Goal: Transaction & Acquisition: Purchase product/service

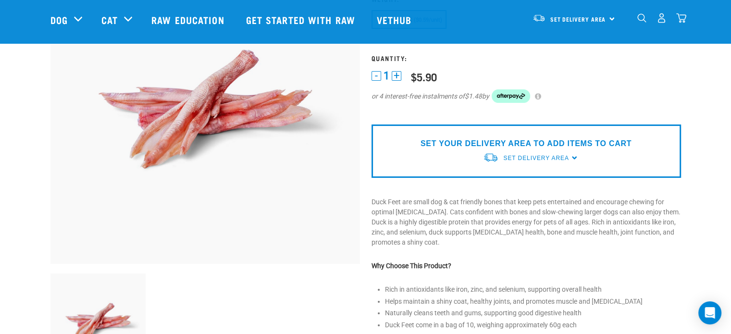
scroll to position [115, 0]
click at [554, 158] on span "Set Delivery Area" at bounding box center [535, 158] width 65 height 7
click at [529, 177] on link "[GEOGRAPHIC_DATA]" at bounding box center [531, 181] width 96 height 16
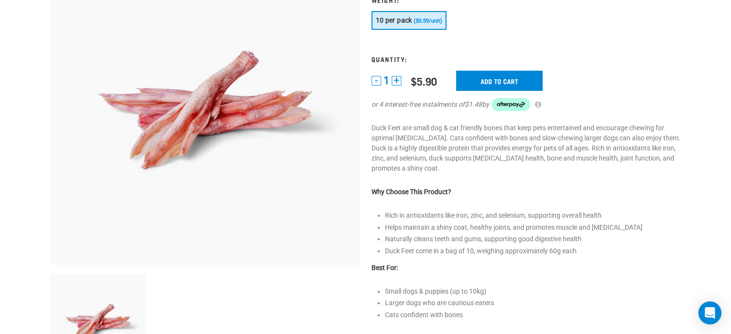
click at [398, 80] on button "+" at bounding box center [397, 81] width 10 height 10
click at [499, 80] on input "Add to cart" at bounding box center [499, 81] width 87 height 20
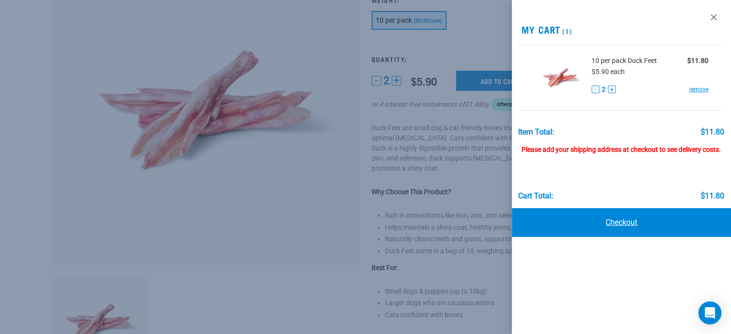
click at [607, 219] on link "Checkout" at bounding box center [621, 222] width 219 height 29
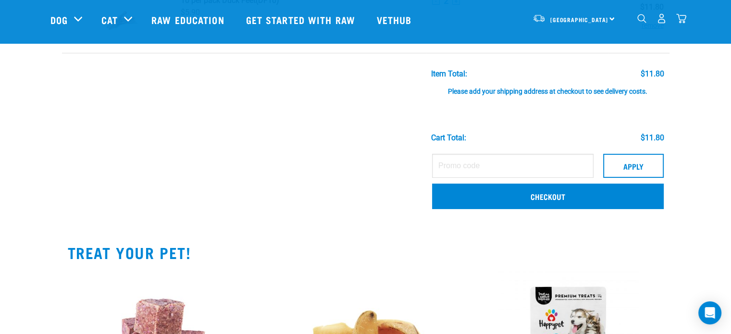
scroll to position [58, 0]
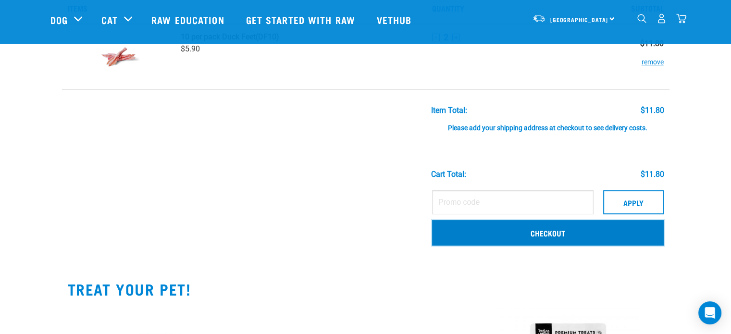
click at [539, 231] on link "Checkout" at bounding box center [548, 232] width 232 height 25
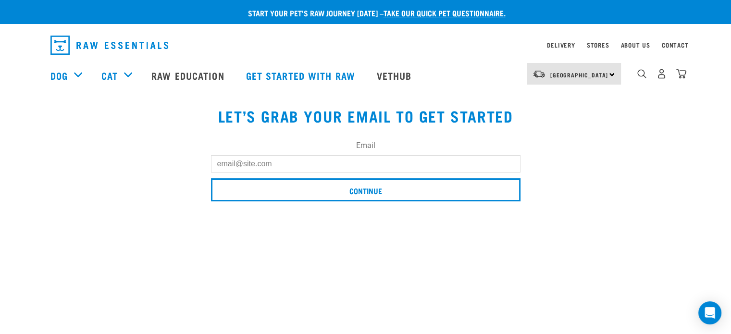
click at [460, 163] on input "Email" at bounding box center [366, 163] width 310 height 17
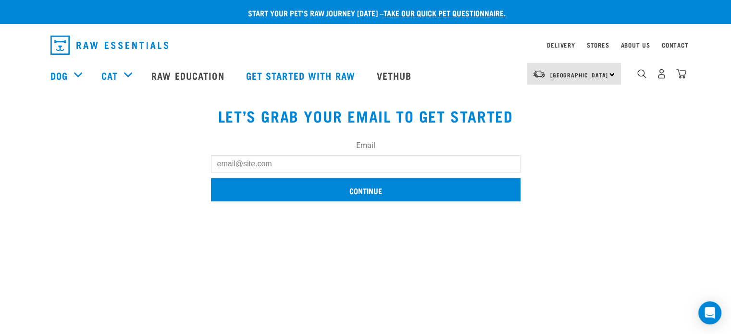
type input "catblackalex@hotmail.com"
click at [315, 191] on input "Continue" at bounding box center [366, 189] width 310 height 23
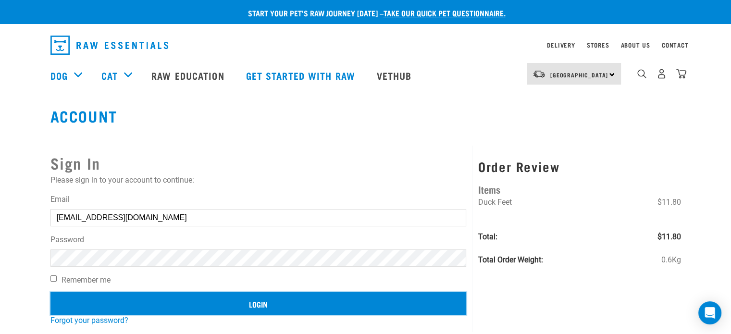
click at [283, 305] on input "Login" at bounding box center [258, 303] width 416 height 23
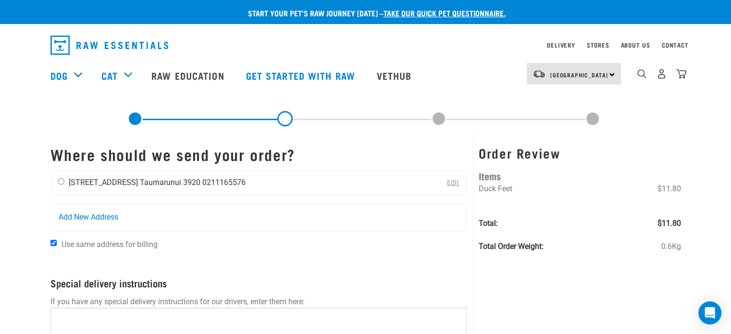
click at [180, 178] on li "Taumarunui 3920" at bounding box center [170, 182] width 61 height 9
click at [63, 180] on input "radio" at bounding box center [61, 181] width 6 height 6
radio input "true"
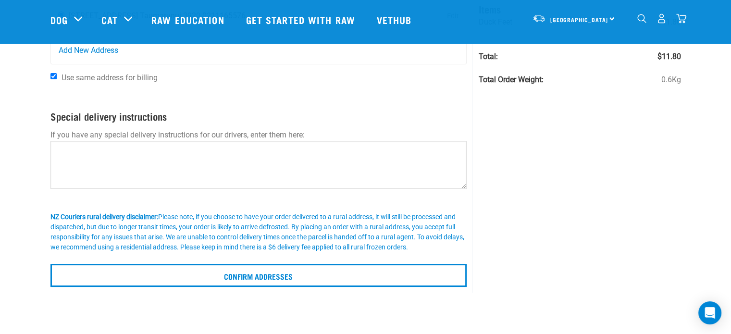
scroll to position [115, 0]
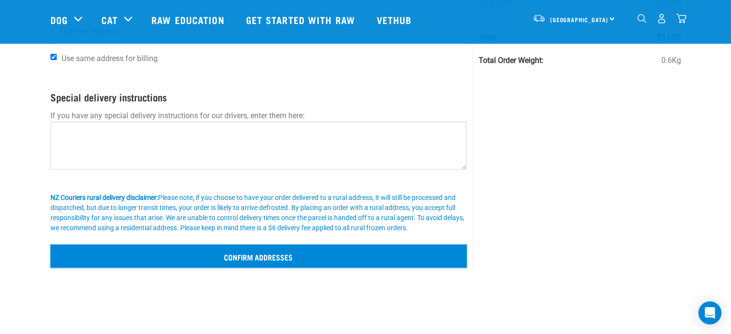
click at [264, 257] on input "Confirm addresses" at bounding box center [258, 256] width 417 height 23
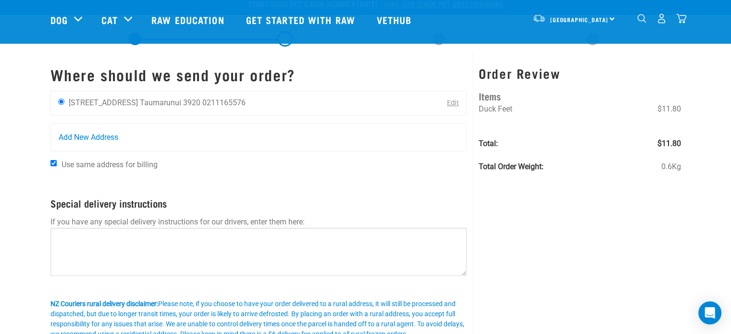
scroll to position [0, 0]
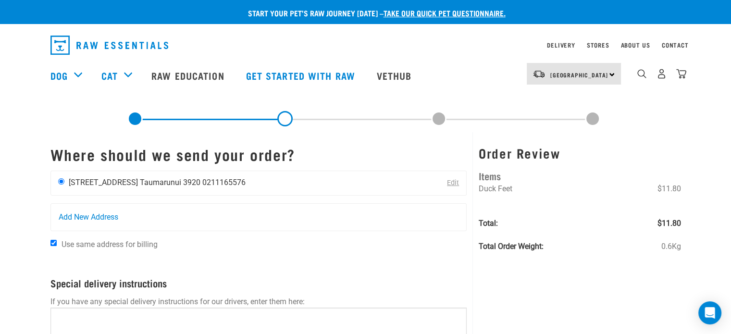
click at [219, 179] on li "0211165576" at bounding box center [223, 182] width 43 height 9
click at [84, 216] on span "Add New Address" at bounding box center [89, 218] width 60 height 12
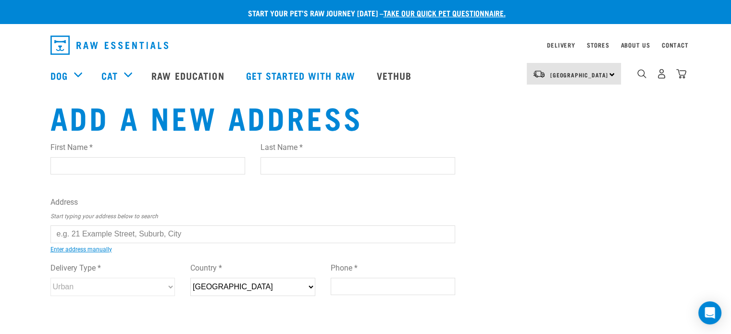
click at [145, 164] on input "First Name *" at bounding box center [147, 165] width 195 height 17
type input "[PERSON_NAME]"
type input "Ashwood"
type input "[STREET_ADDRESS]"
type input "Taumarunui"
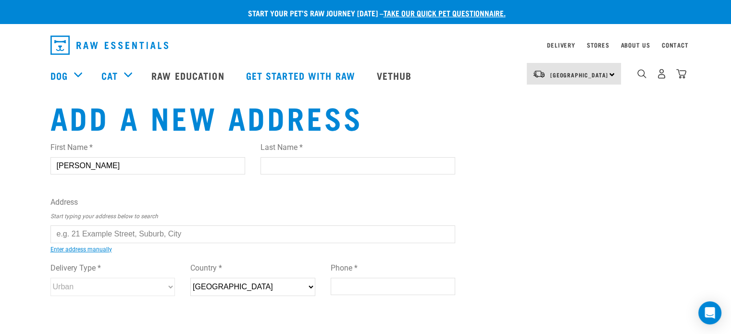
type input "3920"
type input "0211165576"
click at [191, 230] on input "text" at bounding box center [252, 233] width 405 height 17
click at [61, 241] on ul "366 Taupo Road, Taumarunui 3920 366 Tukairangi Road, RD 5, Taupo 3385 366 Waira…" at bounding box center [61, 241] width 0 height 0
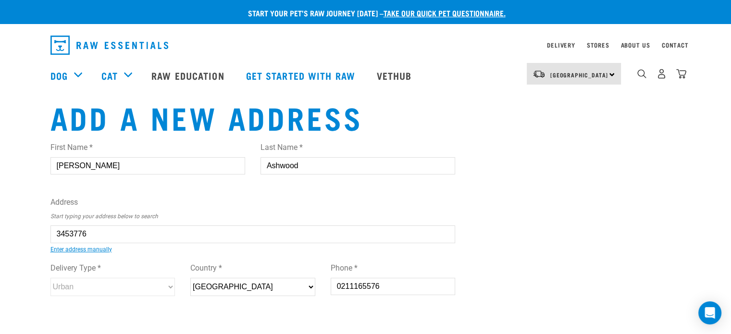
type input "366 Taupo Road, Taumarunui 3920"
type input "Taumarunui"
type input "Manawatu-Whanganui"
select select "MWT"
select select "Urban"
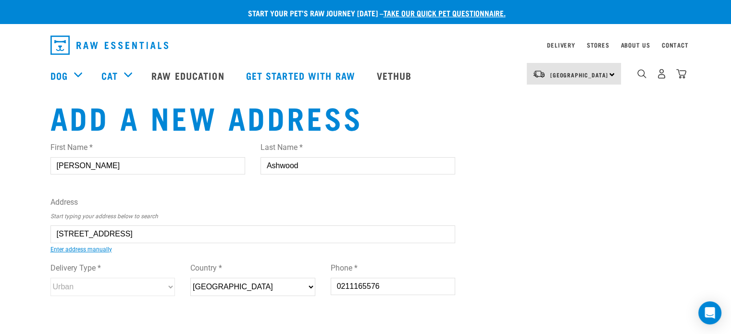
type input "366 Taupo Road, Taumarunui 3920"
click at [558, 263] on div "Add a new address First Name * Cathy Last Name * Ashwood Address Start typing y…" at bounding box center [366, 247] width 646 height 295
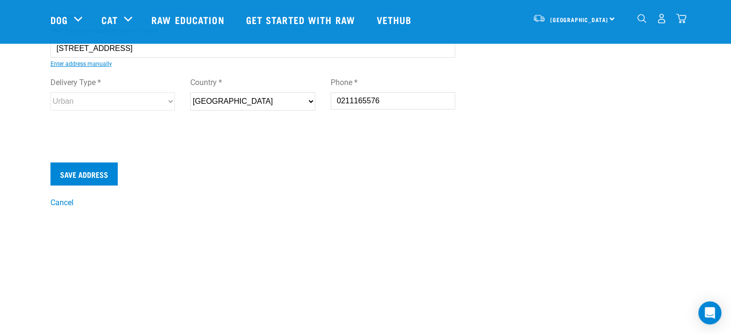
scroll to position [135, 0]
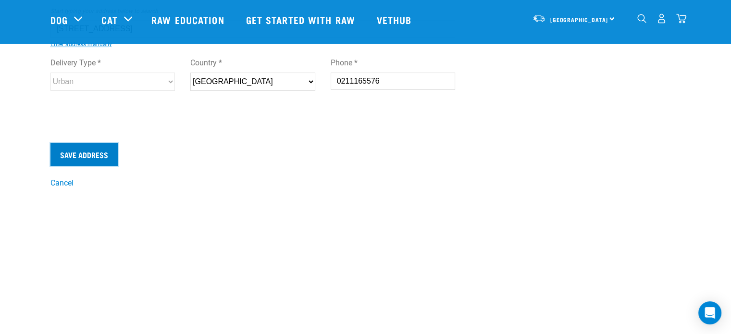
click at [90, 154] on input "Save Address" at bounding box center [83, 154] width 67 height 23
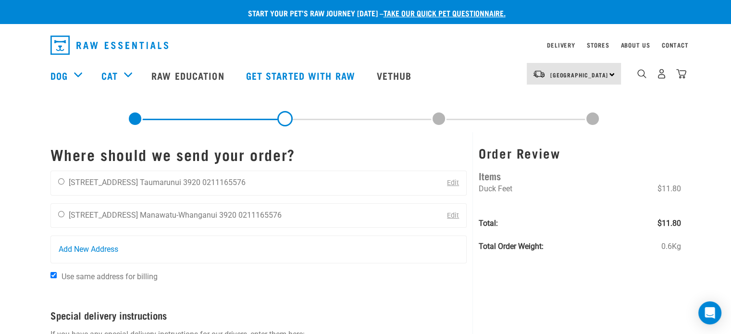
click at [12, 221] on div "Start your pet’s raw journey [DATE] – take our quick pet questionnaire. Deliver…" at bounding box center [365, 243] width 731 height 486
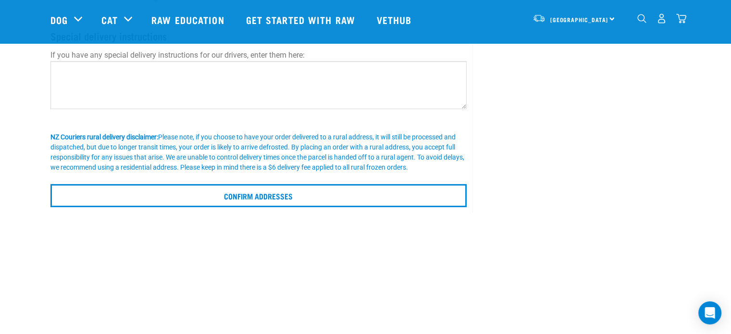
scroll to position [231, 0]
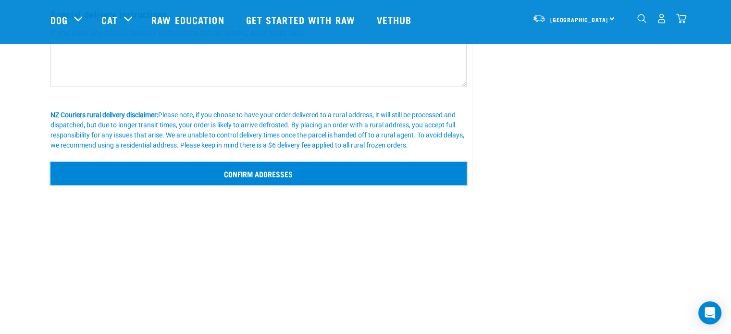
click at [222, 170] on input "Confirm addresses" at bounding box center [258, 173] width 417 height 23
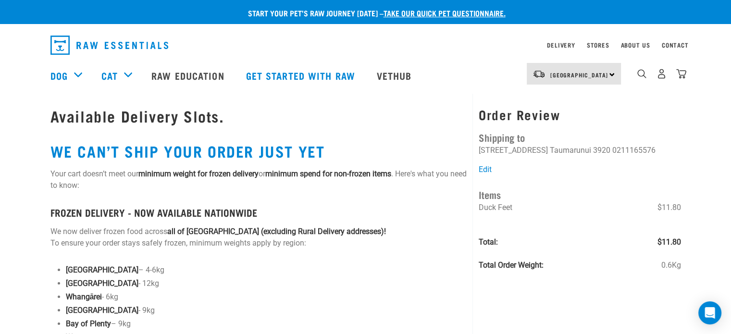
click at [711, 182] on div "Start your pet’s raw journey [DATE] – take our quick pet questionnaire. Deliver…" at bounding box center [365, 288] width 731 height 576
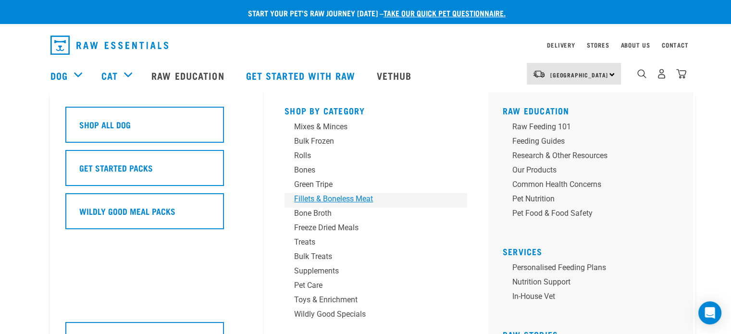
click at [305, 200] on div "Fillets & Boneless Meat" at bounding box center [369, 199] width 150 height 12
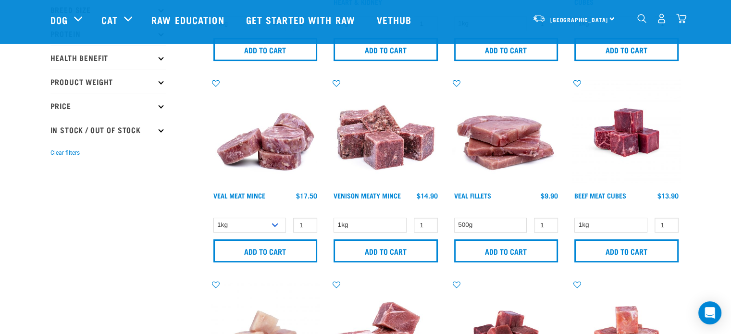
scroll to position [212, 0]
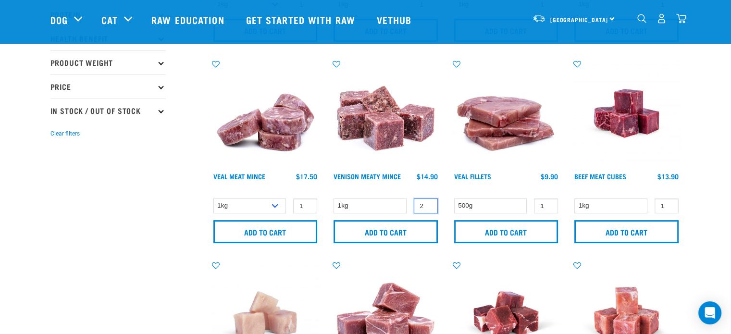
type input "2"
click at [428, 202] on input "2" at bounding box center [426, 206] width 24 height 15
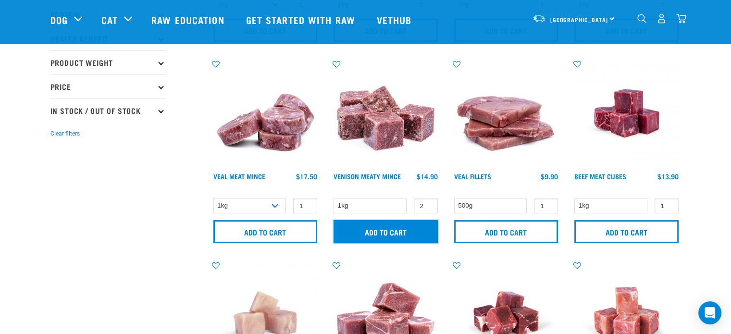
click at [398, 234] on input "Add to cart" at bounding box center [386, 231] width 104 height 23
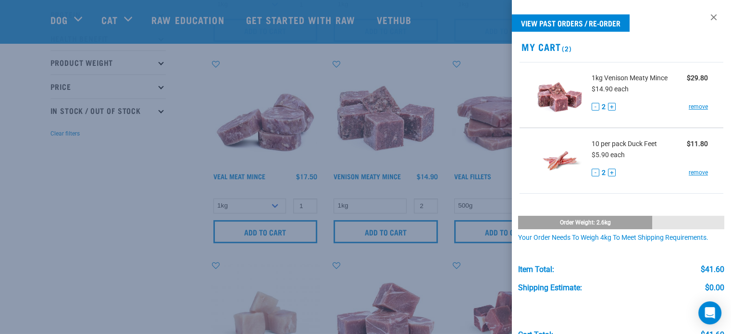
click at [131, 179] on div at bounding box center [365, 167] width 731 height 334
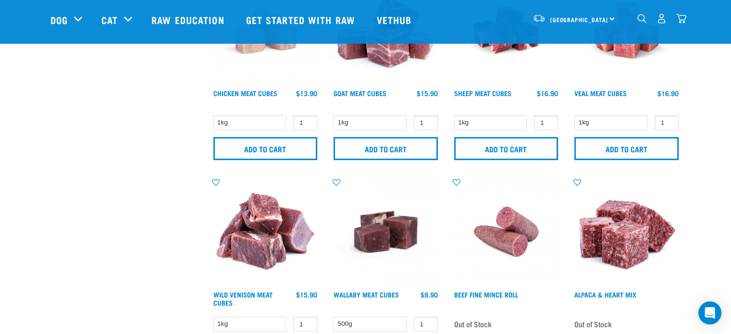
scroll to position [204, 0]
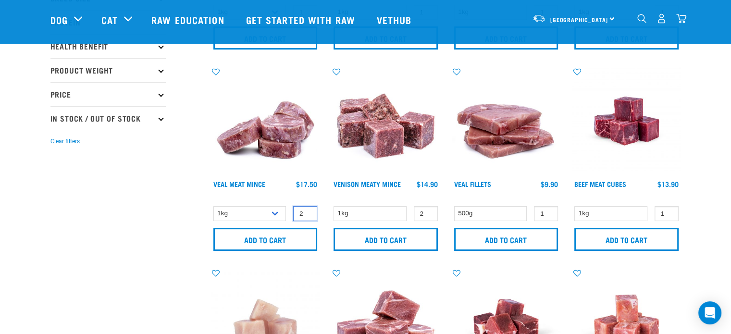
click at [306, 210] on input "2" at bounding box center [305, 213] width 24 height 15
click at [306, 210] on input "3" at bounding box center [305, 213] width 24 height 15
type input "2"
click at [306, 215] on input "2" at bounding box center [305, 213] width 24 height 15
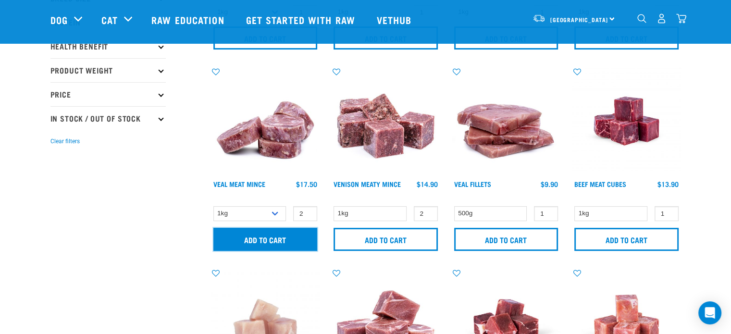
click at [277, 234] on input "Add to cart" at bounding box center [265, 239] width 104 height 23
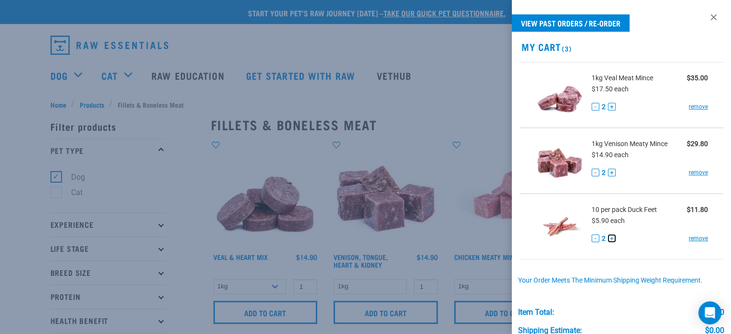
click at [611, 236] on button "+" at bounding box center [612, 239] width 8 height 8
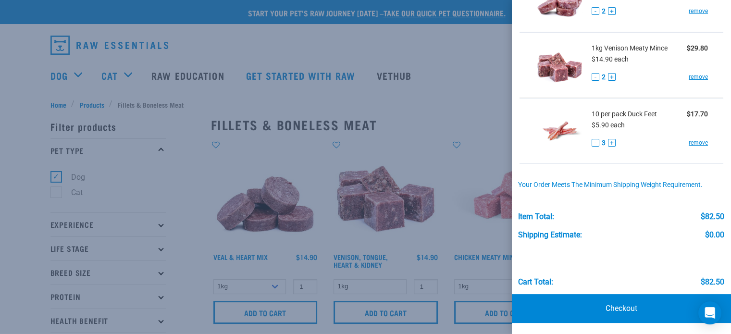
click at [458, 88] on div at bounding box center [365, 167] width 731 height 334
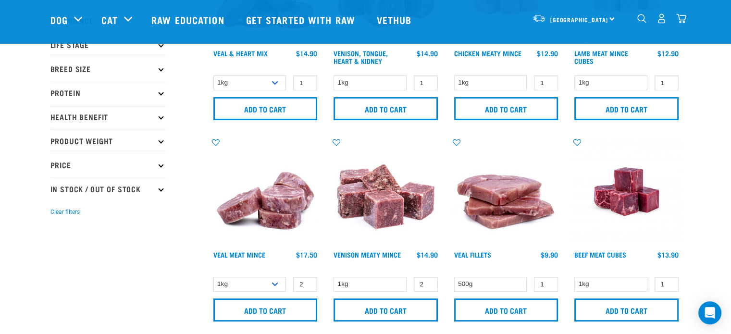
scroll to position [135, 0]
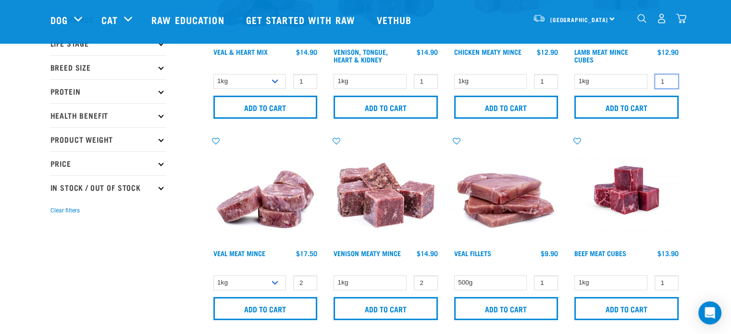
click at [668, 76] on input "1" at bounding box center [667, 81] width 24 height 15
type input "2"
click at [669, 78] on input "2" at bounding box center [667, 81] width 24 height 15
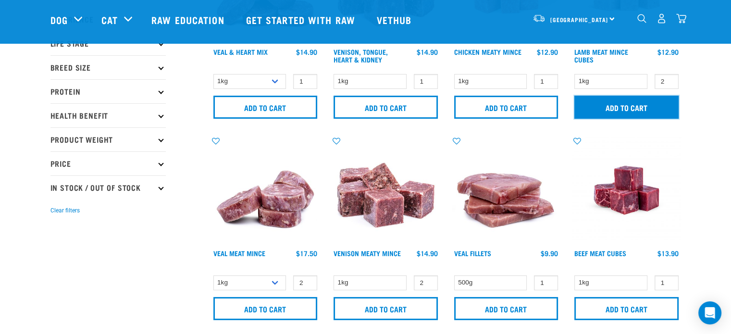
click at [636, 107] on input "Add to cart" at bounding box center [626, 107] width 104 height 23
click at [685, 155] on div "Beef Meat Cubes 1 0 100" at bounding box center [626, 230] width 121 height 201
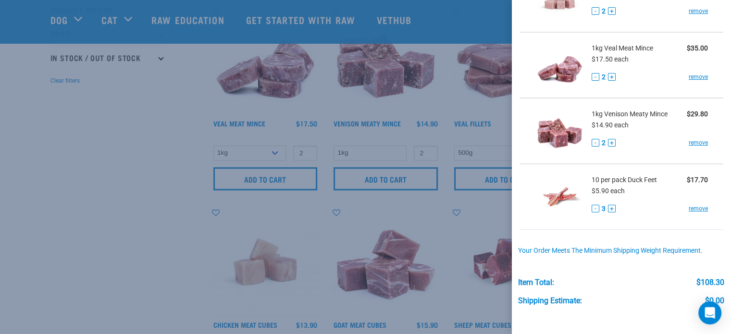
scroll to position [288, 0]
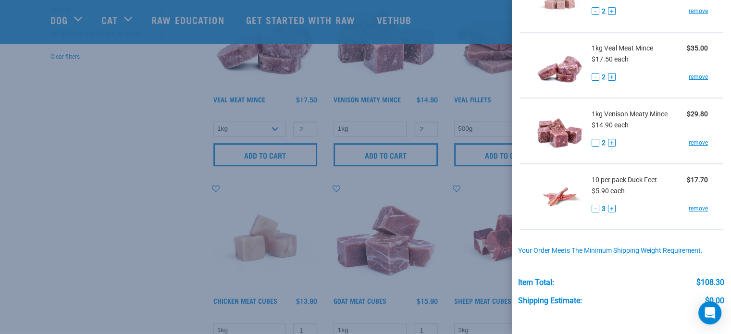
click at [100, 206] on div at bounding box center [365, 167] width 731 height 334
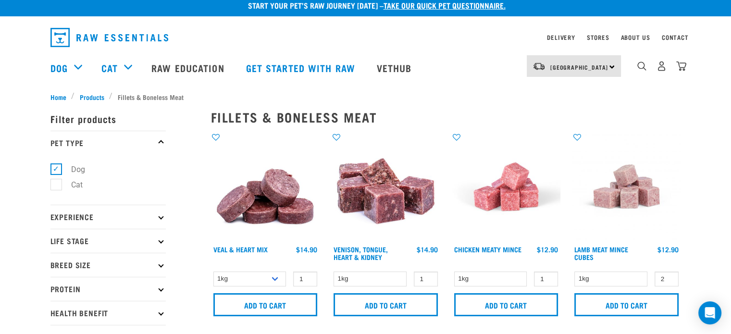
scroll to position [0, 0]
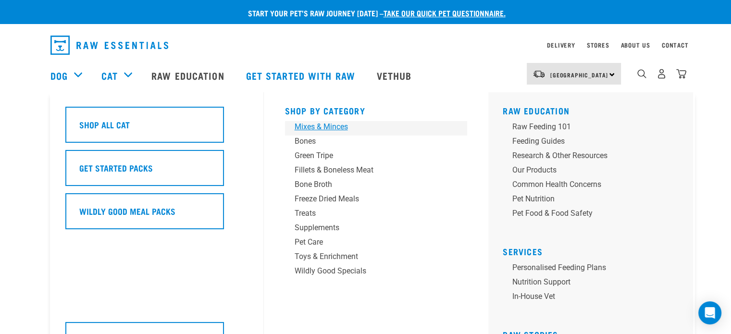
click at [316, 128] on div "Mixes & Minces" at bounding box center [370, 127] width 150 height 12
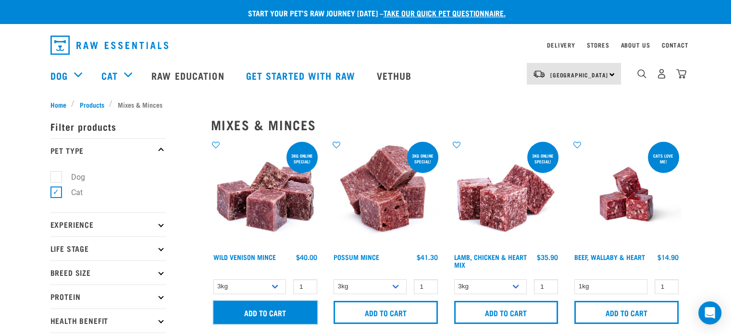
click at [267, 312] on input "Add to cart" at bounding box center [265, 312] width 104 height 23
click at [267, 198] on img at bounding box center [265, 194] width 109 height 109
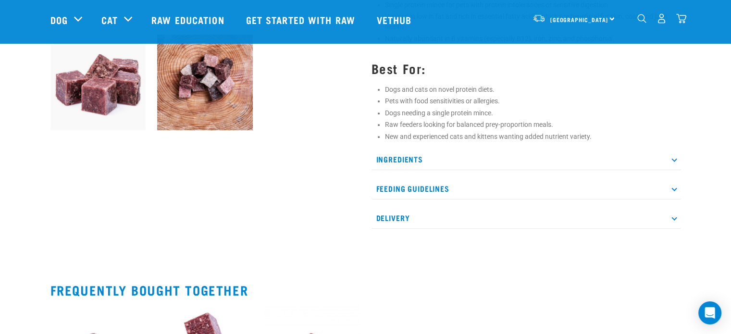
scroll to position [365, 0]
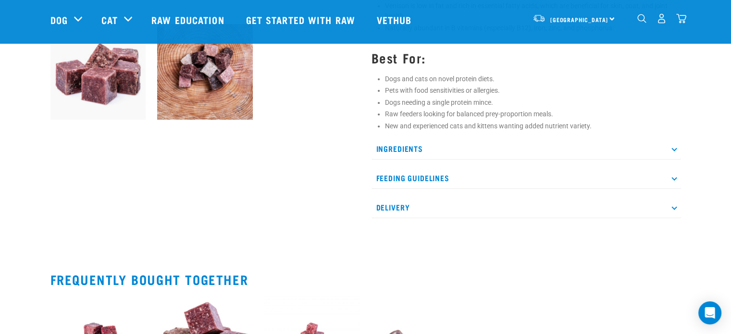
click at [675, 149] on icon at bounding box center [674, 148] width 5 height 5
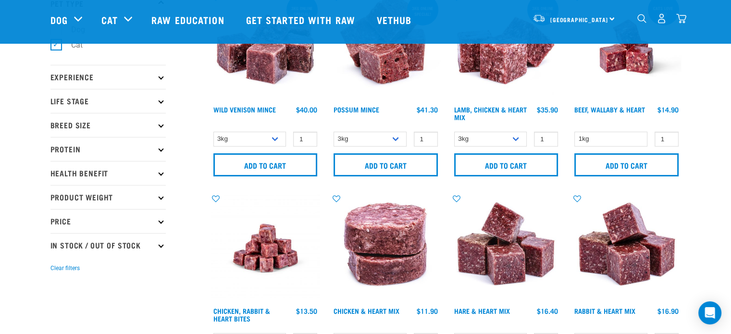
scroll to position [135, 0]
